Goal: Find specific page/section: Find specific page/section

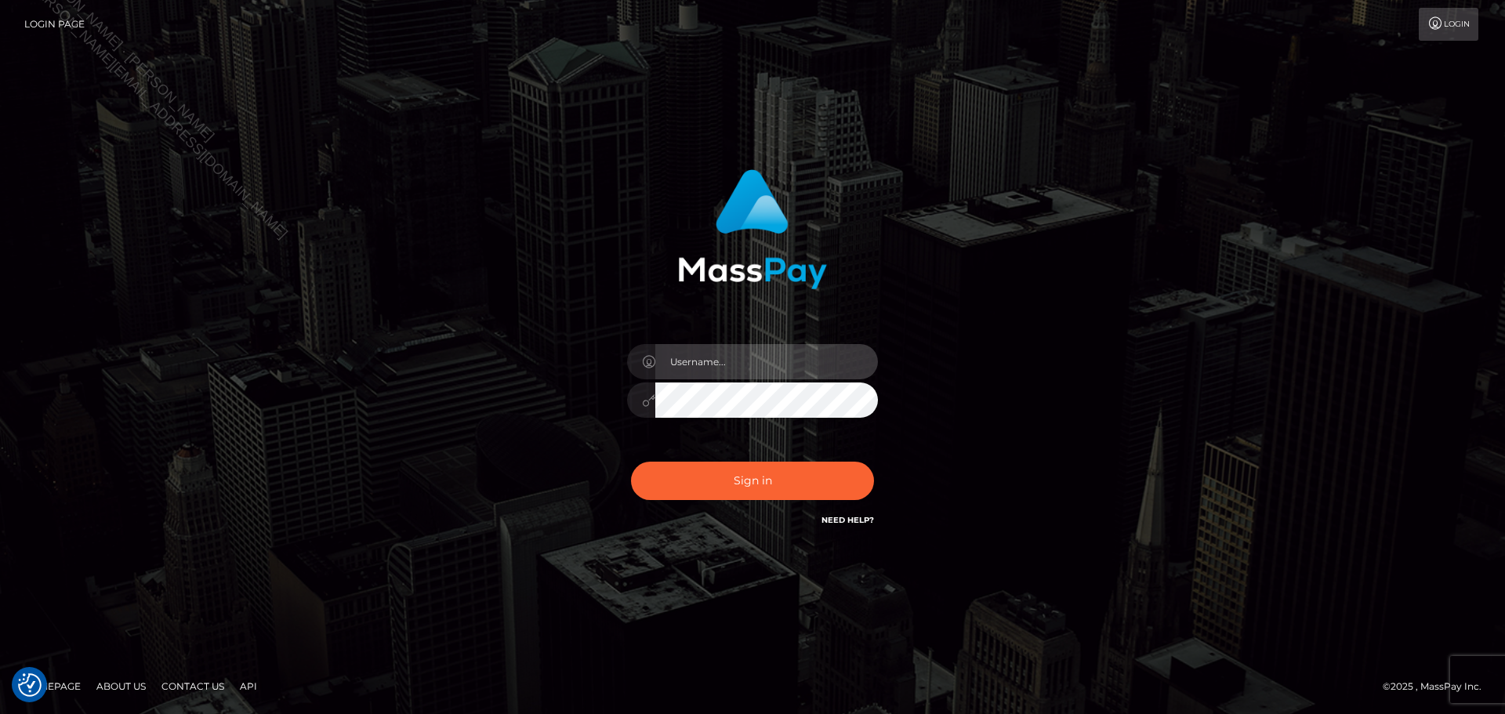
drag, startPoint x: 787, startPoint y: 360, endPoint x: 786, endPoint y: 377, distance: 16.5
click at [786, 360] on input "text" at bounding box center [766, 361] width 223 height 35
type input "Seleen"
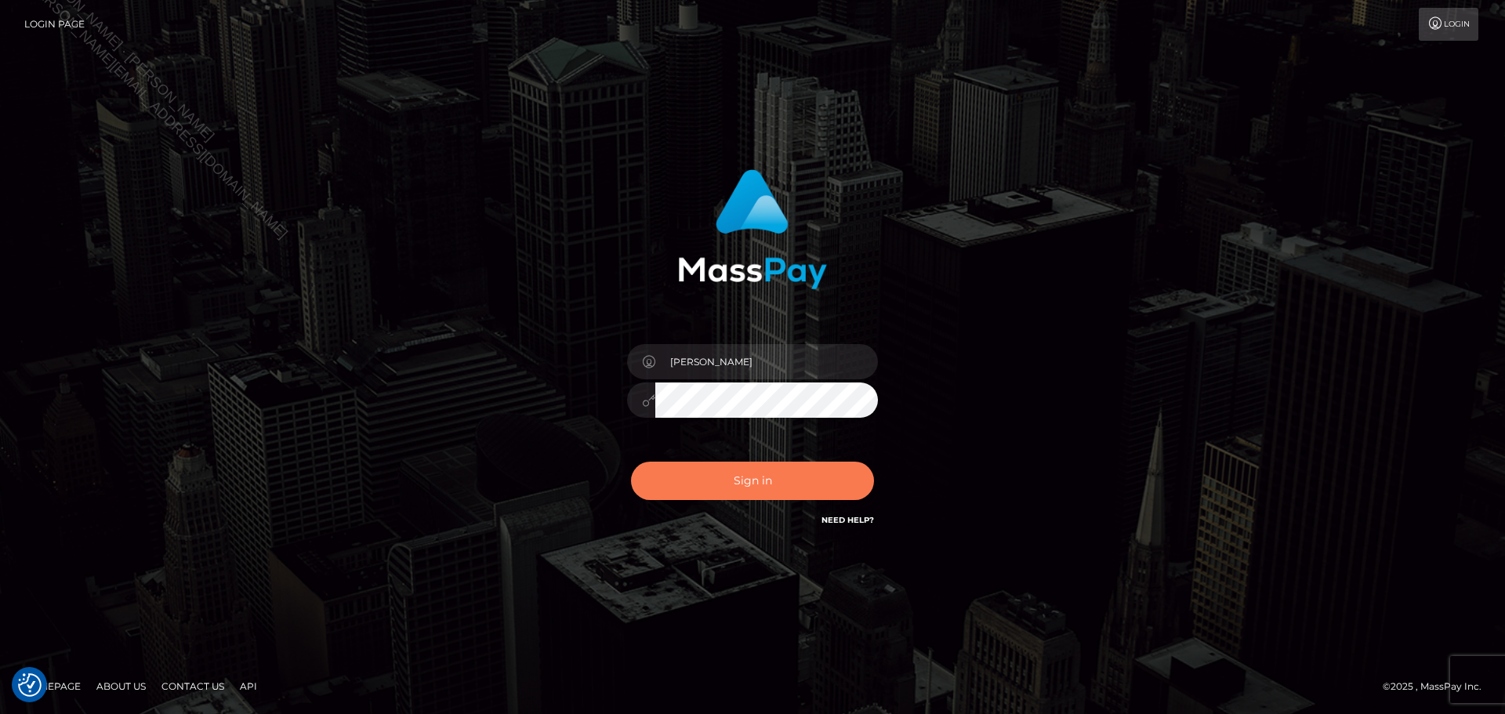
click at [773, 491] on button "Sign in" at bounding box center [752, 481] width 243 height 38
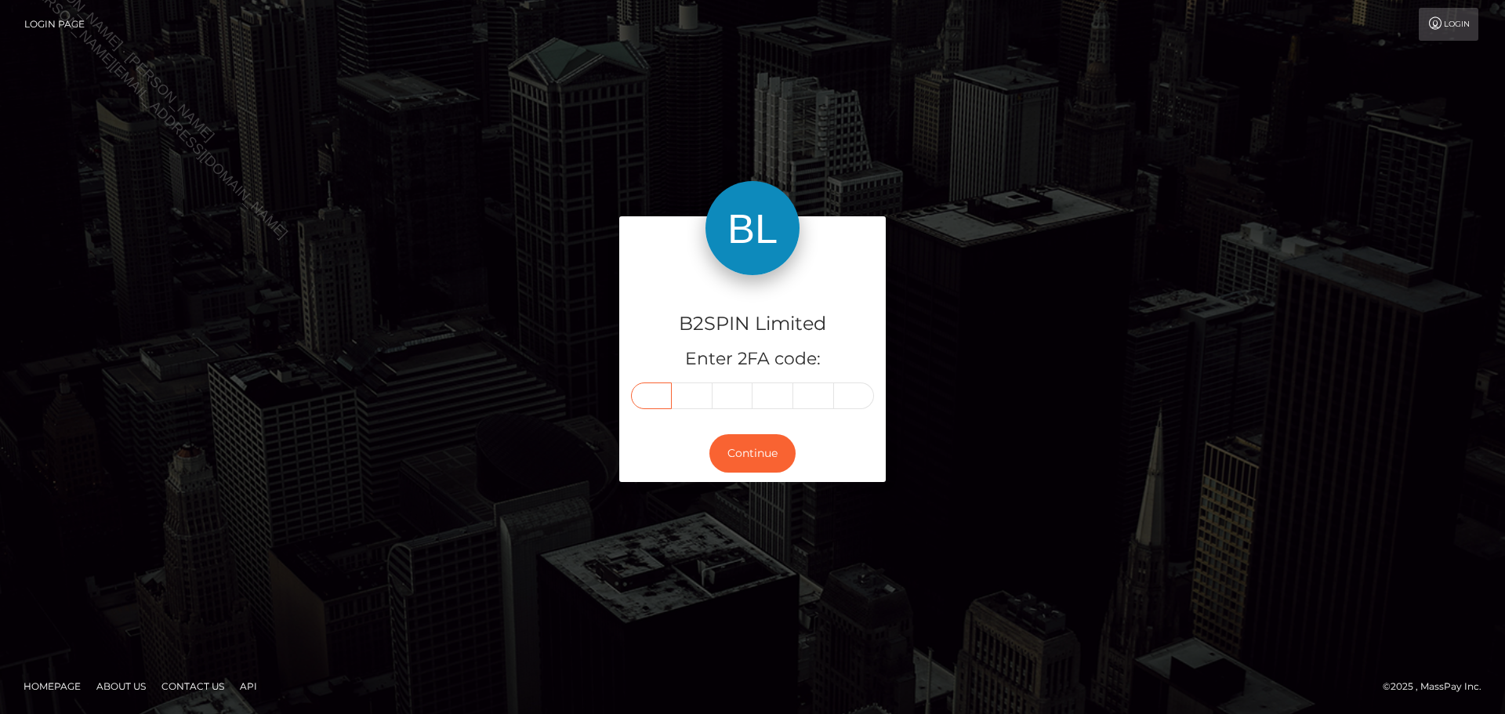
paste input "1"
type input "1"
type input "6"
type input "3"
type input "1"
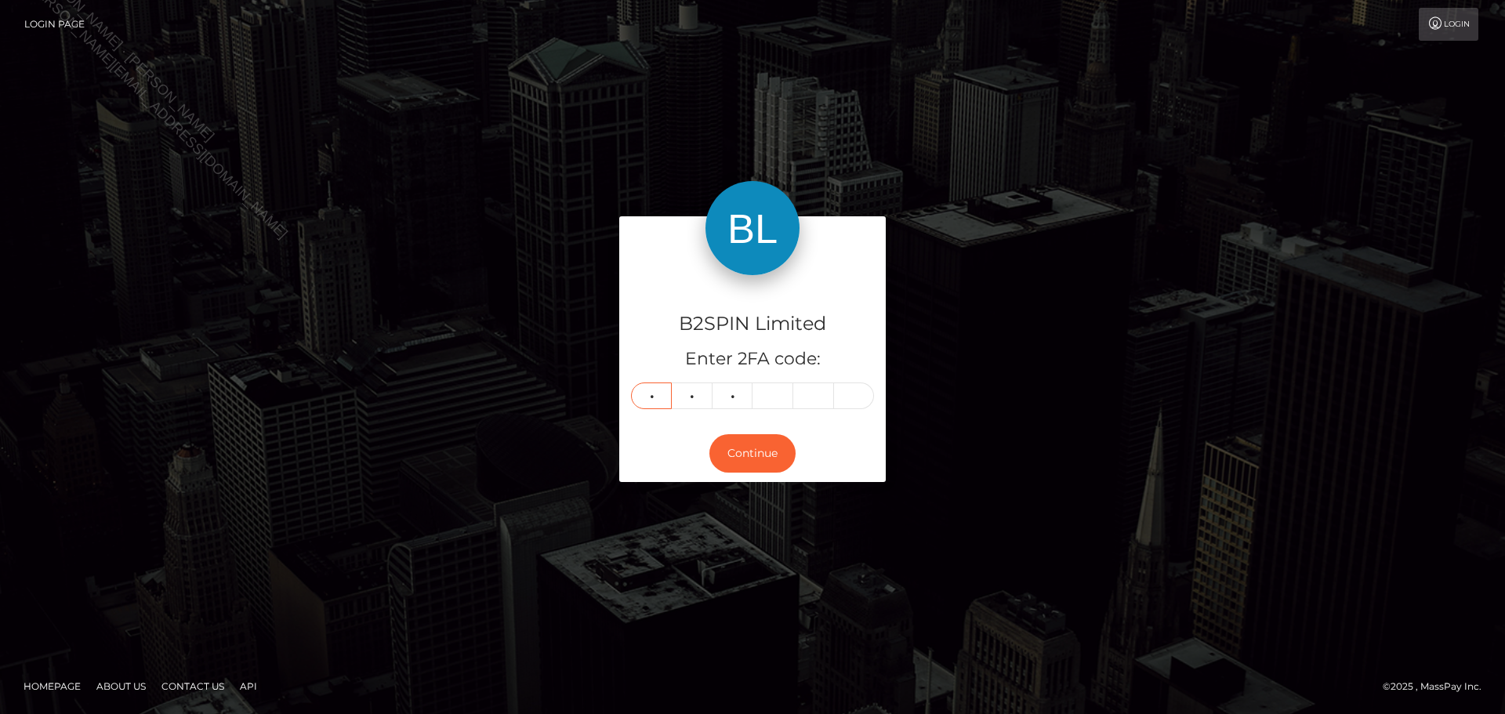
type input "6"
type input "8"
click at [755, 458] on button "Continue" at bounding box center [752, 453] width 86 height 38
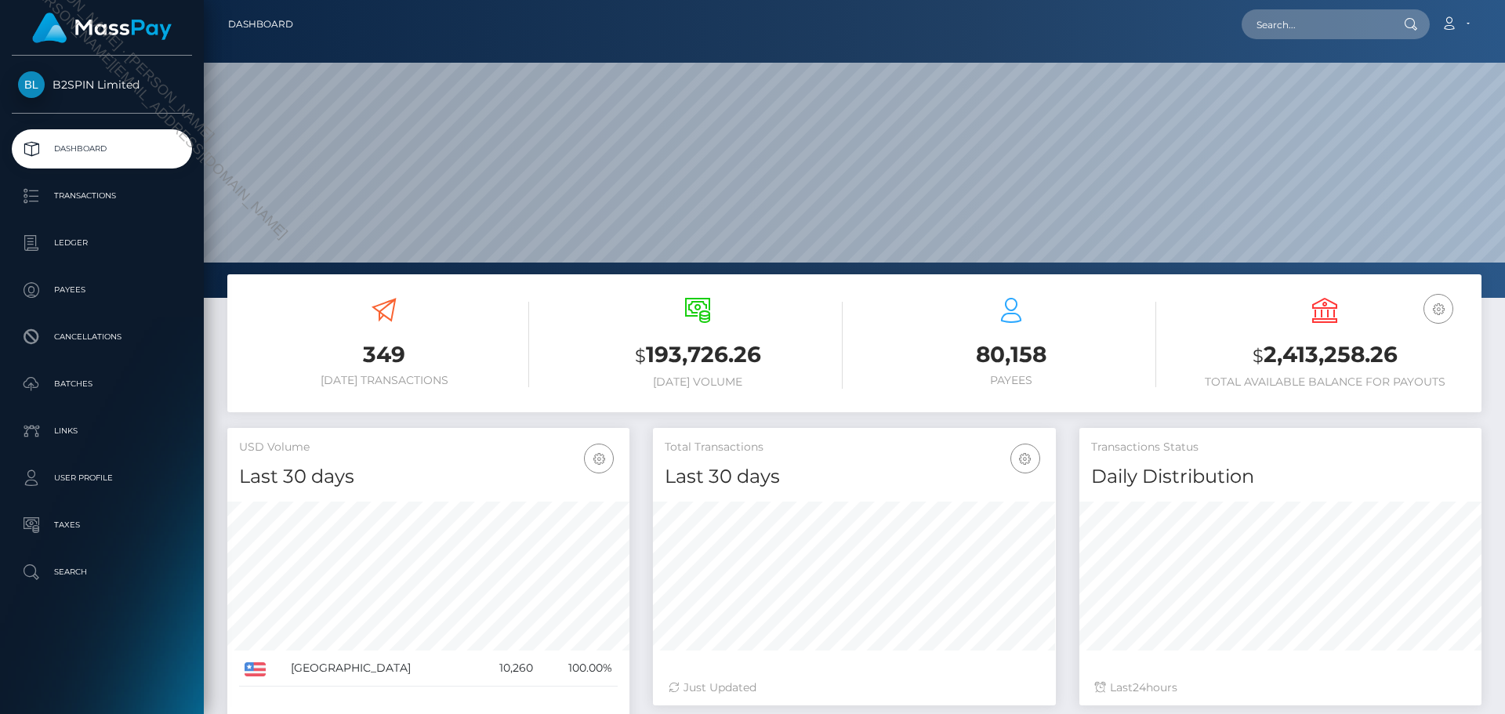
scroll to position [278, 403]
click at [1306, 25] on input "text" at bounding box center [1314, 24] width 147 height 30
paste input "3493639"
click at [1340, 25] on input "3493639" at bounding box center [1314, 24] width 147 height 30
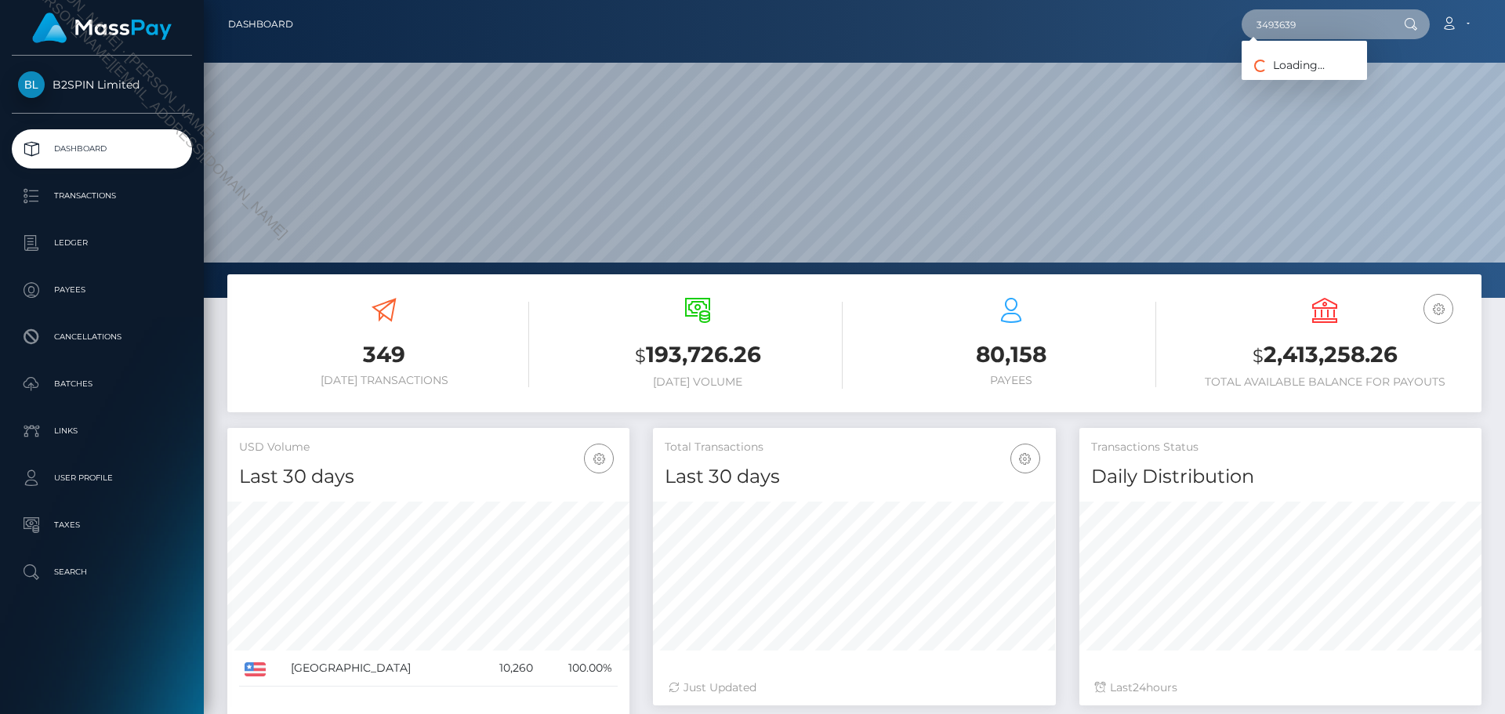
paste input "a3a837a7-b69c-4d87-8507-e037460118d5"
click at [1344, 31] on input "a3a837a7-b69c-4d87-8507-e037460118d5" at bounding box center [1314, 24] width 147 height 30
paste input "1741098200"
type input "1741098200"
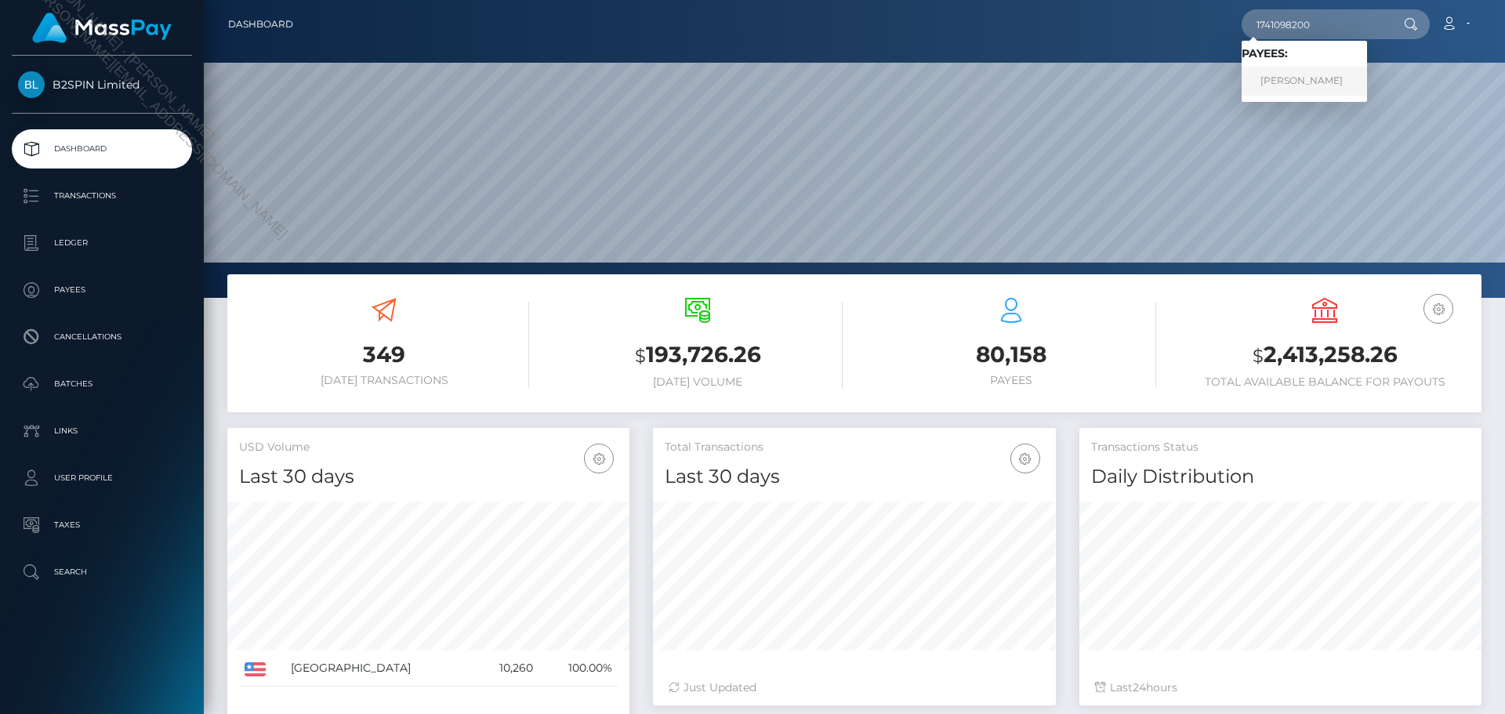
click at [1302, 89] on link "DAVID LEE MATHEWS" at bounding box center [1303, 81] width 125 height 29
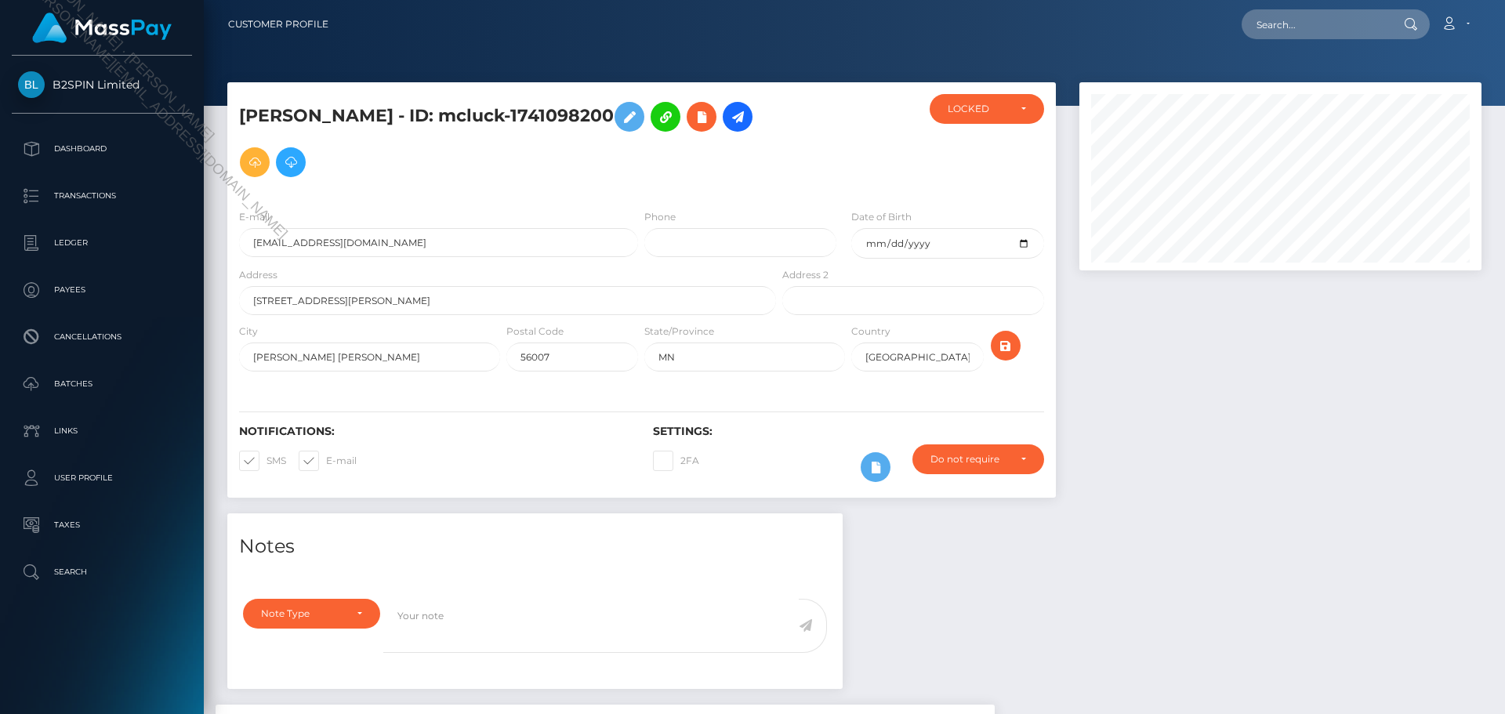
click at [1211, 325] on div at bounding box center [1280, 297] width 426 height 431
click at [1255, 382] on div at bounding box center [1280, 297] width 426 height 431
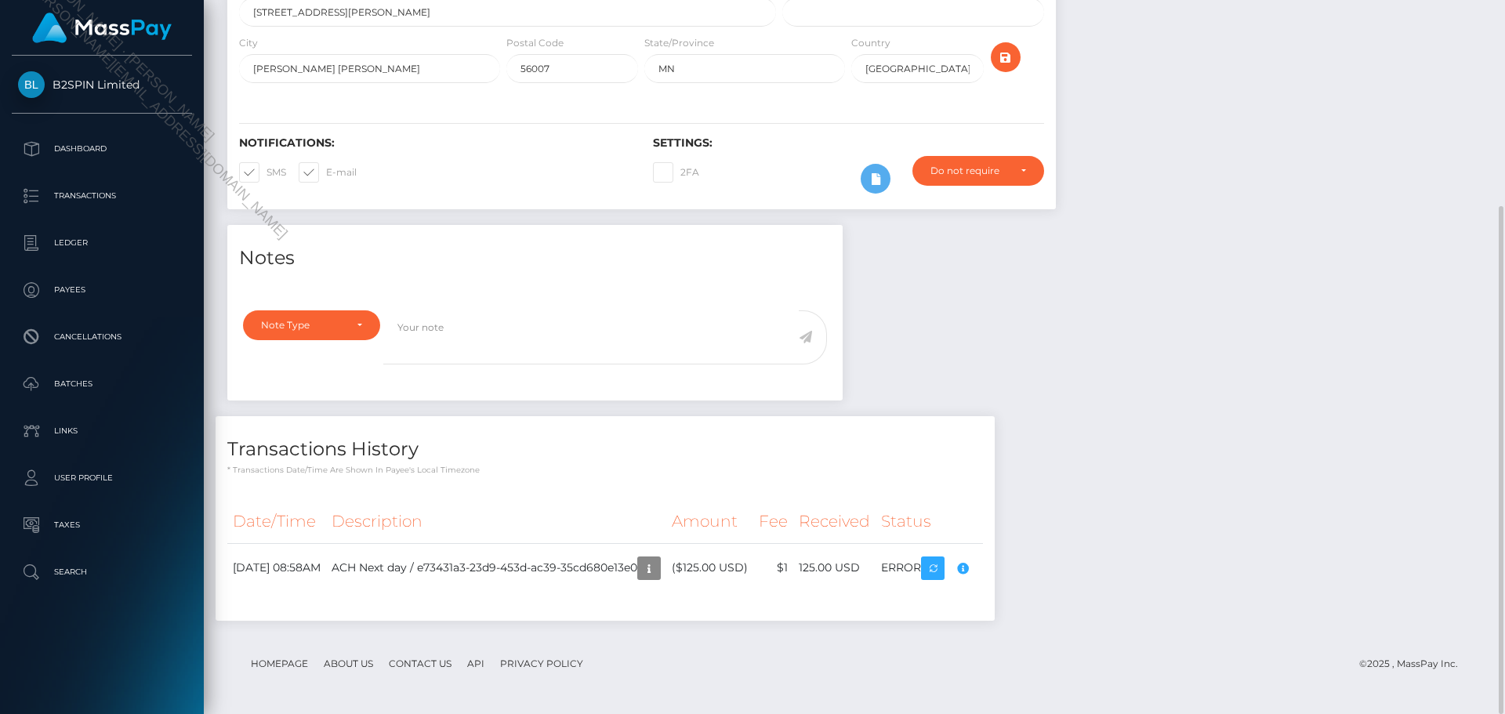
click at [1241, 480] on div "Notes Note Type Compliance Clear Compliance General Note Type" at bounding box center [854, 430] width 1277 height 411
click at [1179, 418] on div "Notes Note Type Compliance Clear Compliance General Note Type" at bounding box center [854, 430] width 1277 height 411
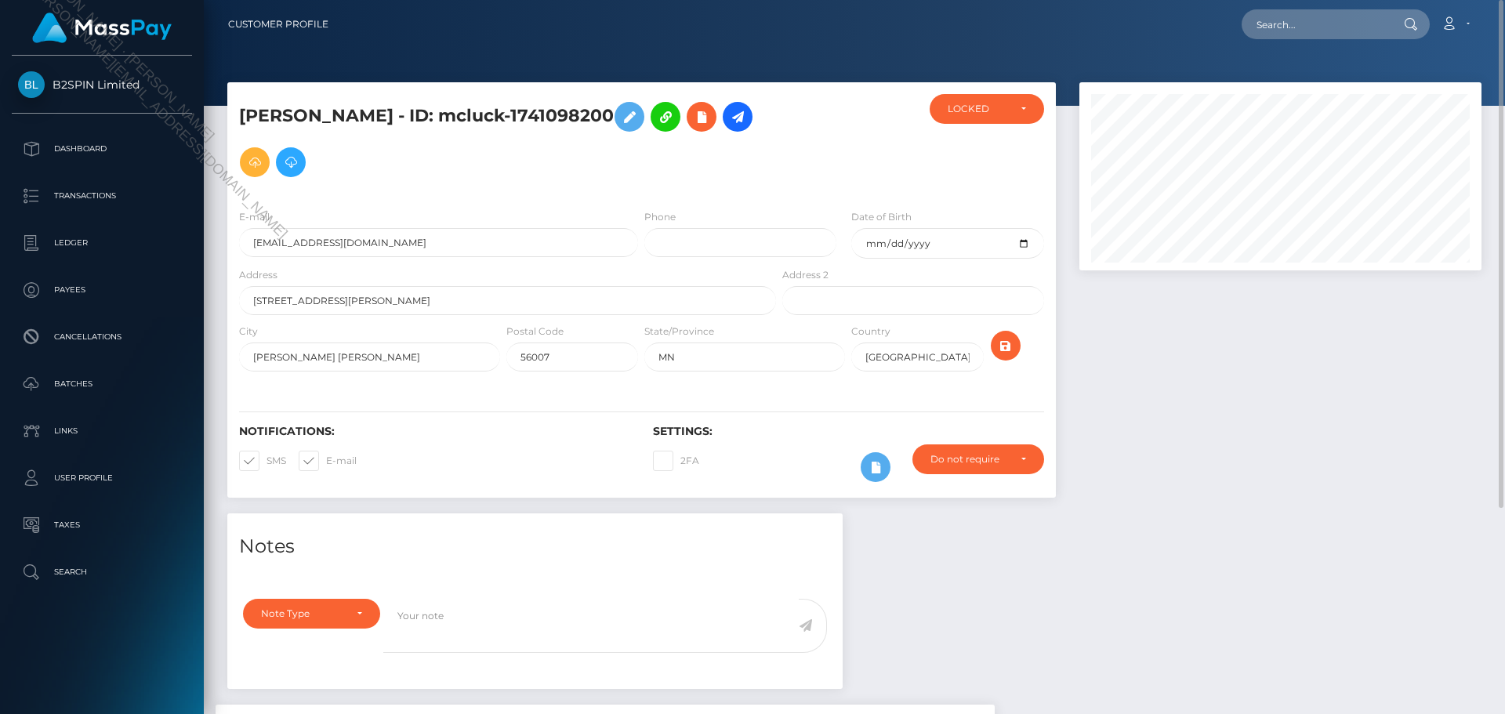
click at [1295, 389] on div at bounding box center [1280, 297] width 426 height 431
click at [1294, 494] on div at bounding box center [1280, 297] width 426 height 431
click at [1353, 25] on input "text" at bounding box center [1314, 24] width 147 height 30
paste input "a3a837a7-b69c-4d87-8507-e037460118d5"
click at [1351, 14] on input "a3a837a7-b69c-4d87-8507-e037460118d5" at bounding box center [1314, 24] width 147 height 30
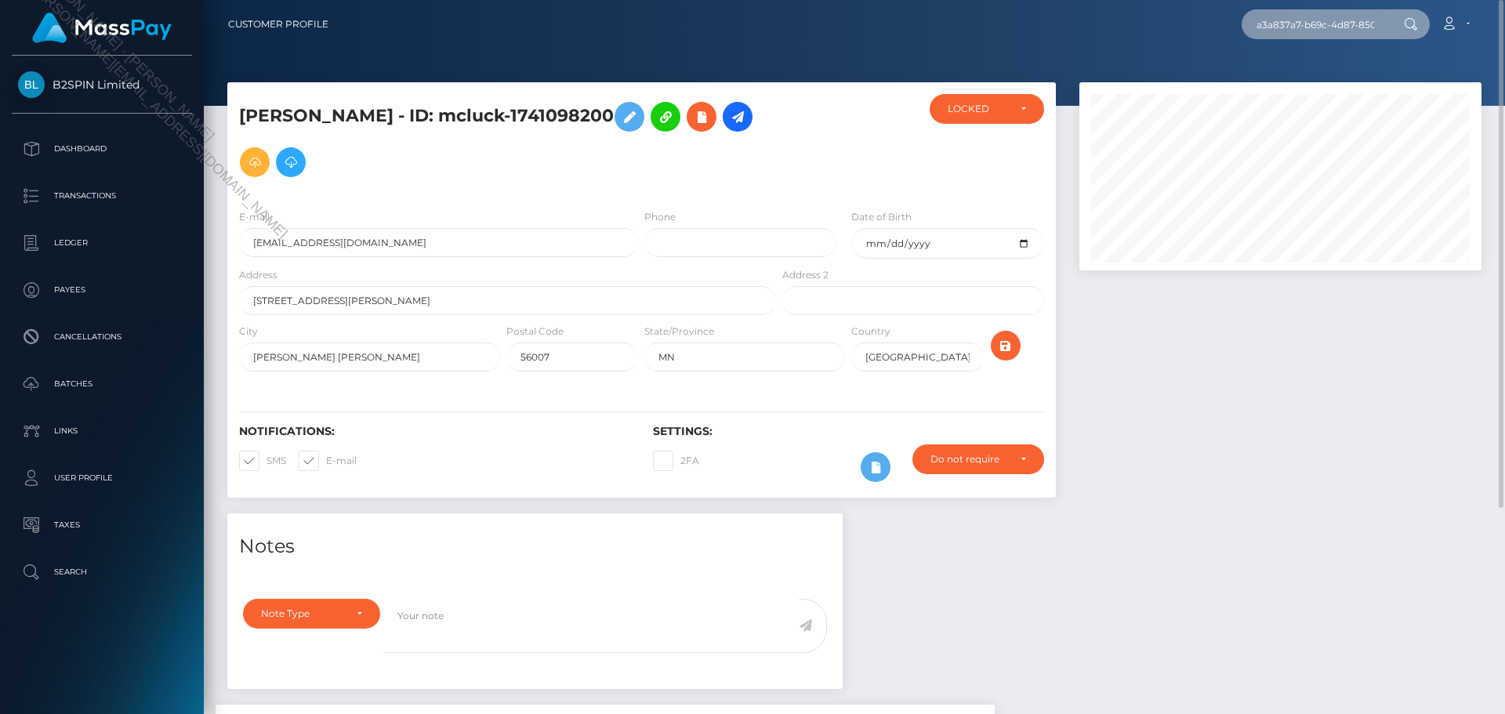
paste input "3493639"
click at [1336, 28] on input "3493639" at bounding box center [1314, 24] width 147 height 30
paste input "1741098200"
type input "1741098200"
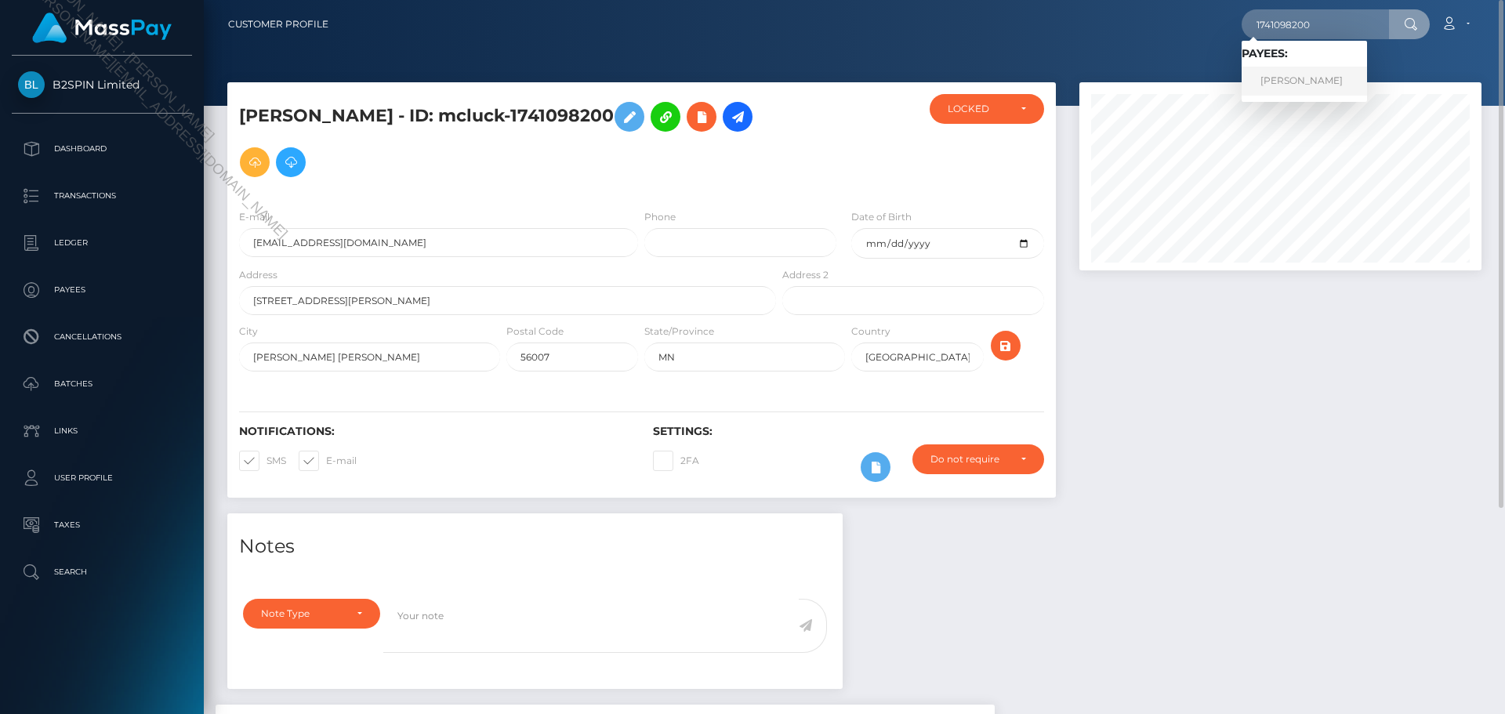
click at [1314, 79] on link "DAVID LEE MATHEWS" at bounding box center [1303, 81] width 125 height 29
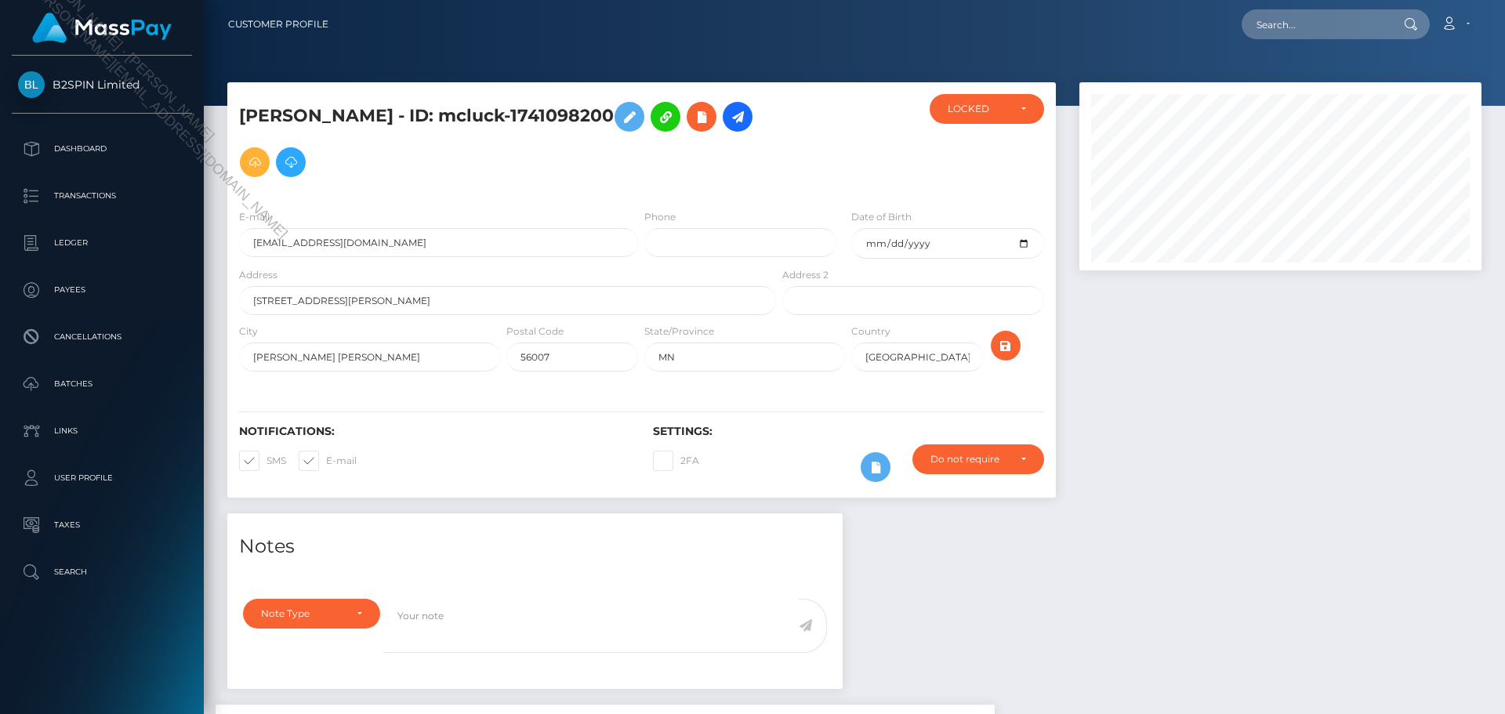
click at [1273, 408] on div at bounding box center [1280, 297] width 426 height 431
click at [1308, 24] on input "text" at bounding box center [1314, 24] width 147 height 30
paste input "3493639"
click at [1329, 20] on input "3493639" at bounding box center [1314, 24] width 147 height 30
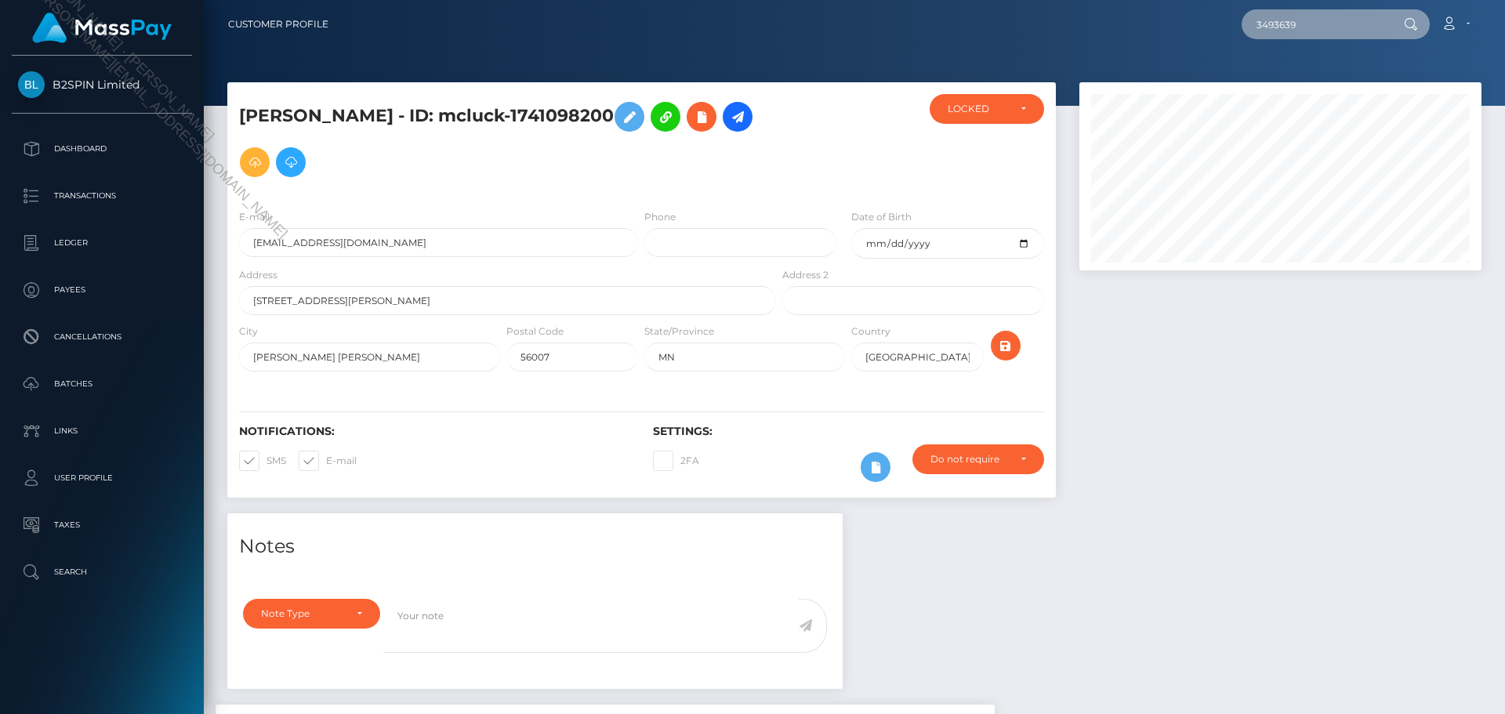
paste input "a3a837a7-b69c-4d87-8507-e037460118d5"
type input "a3a837a7-b69c-4d87-8507-e037460118d5"
